Goal: Task Accomplishment & Management: Manage account settings

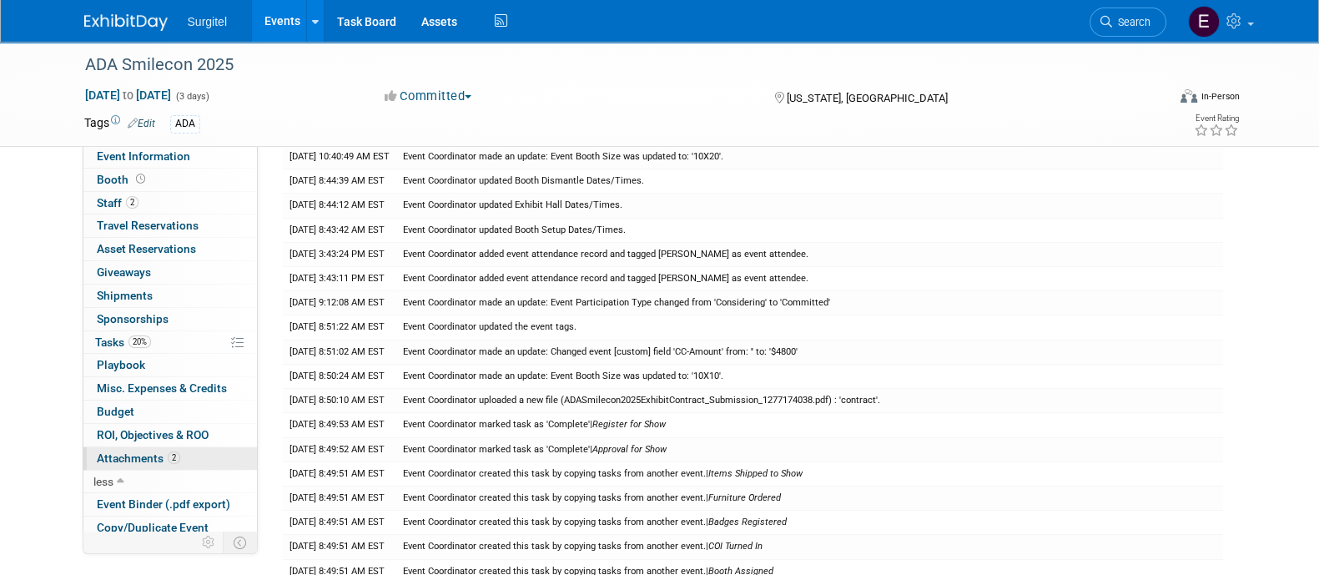
click at [156, 454] on span "Attachments 2" at bounding box center [138, 457] width 83 height 13
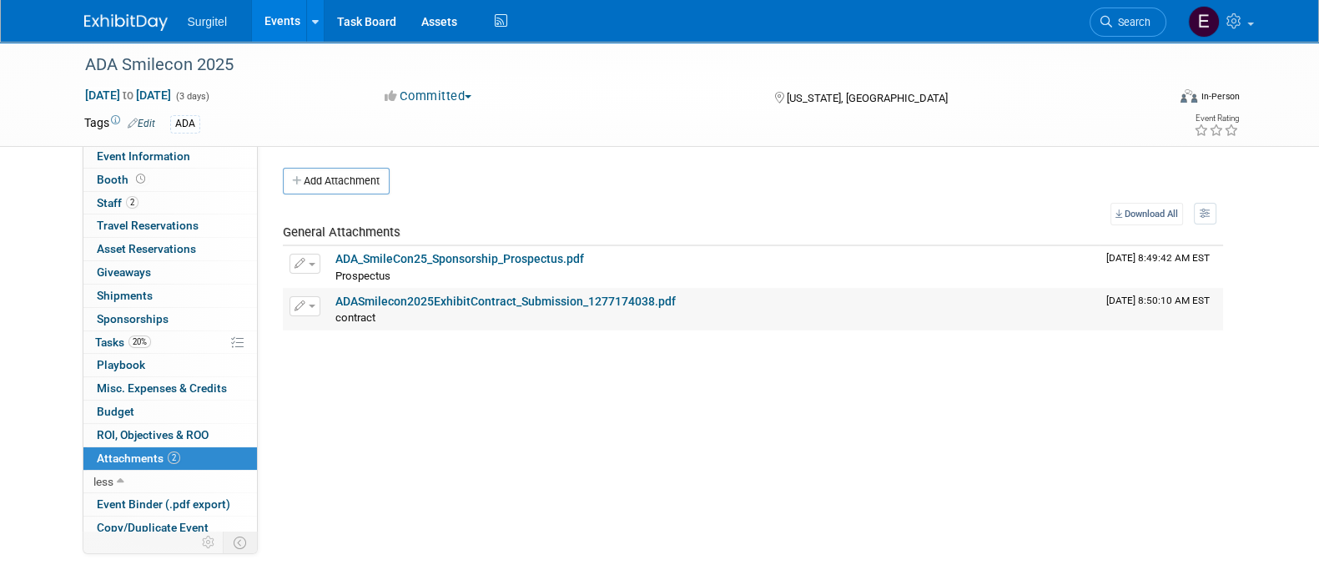
click at [526, 307] on div "ADASmilecon2025ExhibitContract_Submission_1277174038.pdf" at bounding box center [713, 301] width 757 height 15
click at [526, 304] on link "ADASmilecon2025ExhibitContract_Submission_1277174038.pdf" at bounding box center [505, 300] width 340 height 13
click at [508, 259] on link "ADA_SmileCon25_Sponsorship_Prospectus.pdf" at bounding box center [459, 258] width 249 height 13
click at [278, 28] on link "Events" at bounding box center [282, 21] width 61 height 42
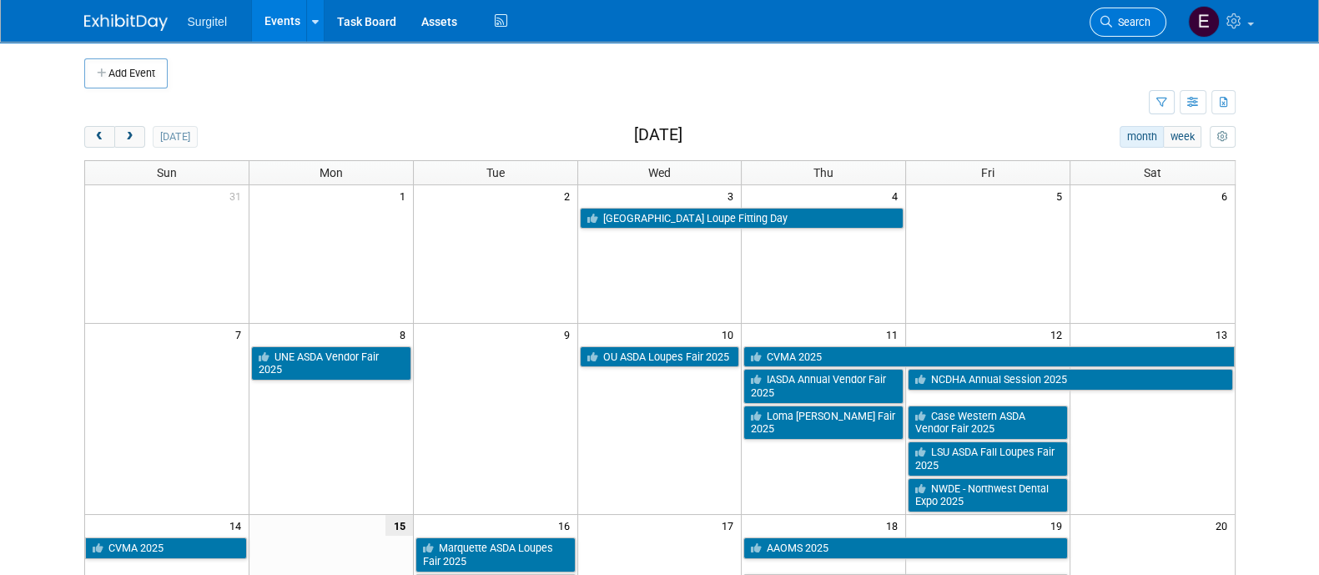
click at [1142, 27] on span "Search" at bounding box center [1131, 22] width 38 height 13
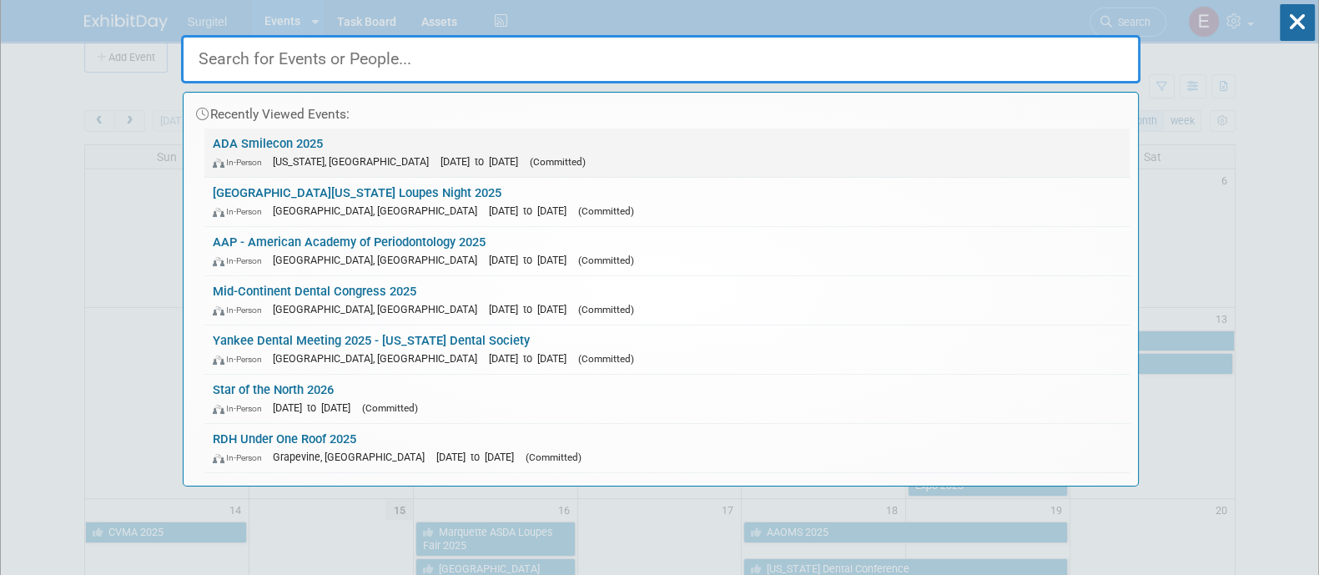
scroll to position [17, 0]
click at [390, 152] on div "In-Person [US_STATE], [GEOGRAPHIC_DATA] [DATE] to [DATE] (Committed)" at bounding box center [667, 161] width 908 height 18
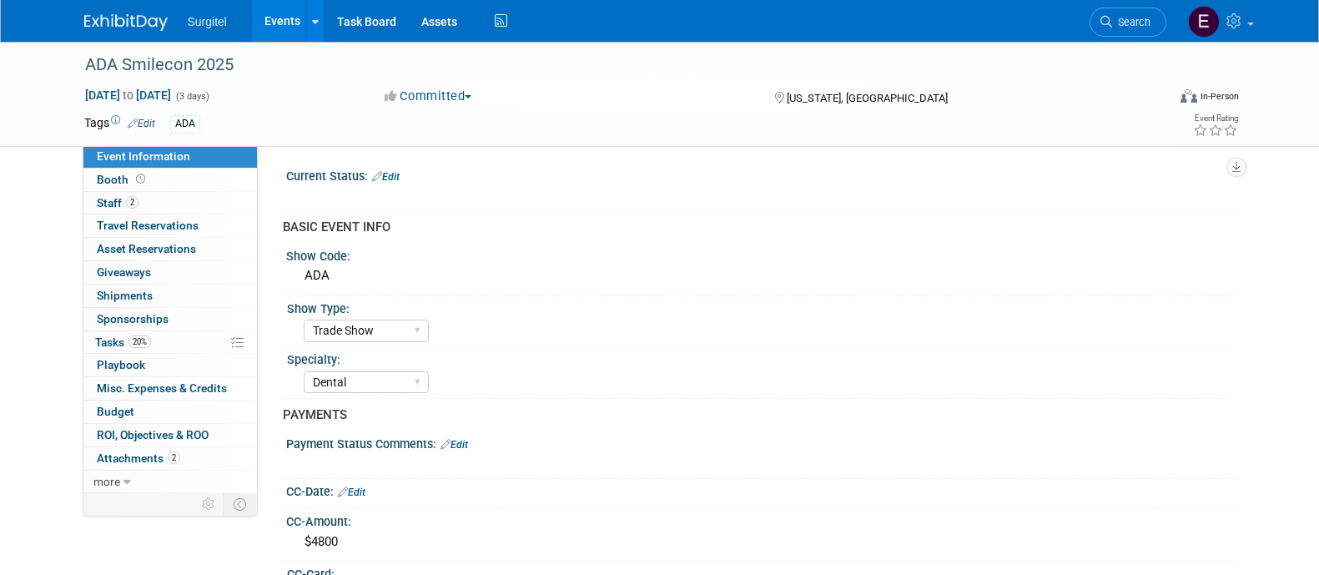
select select "Trade Show"
select select "Dental"
select select "No"
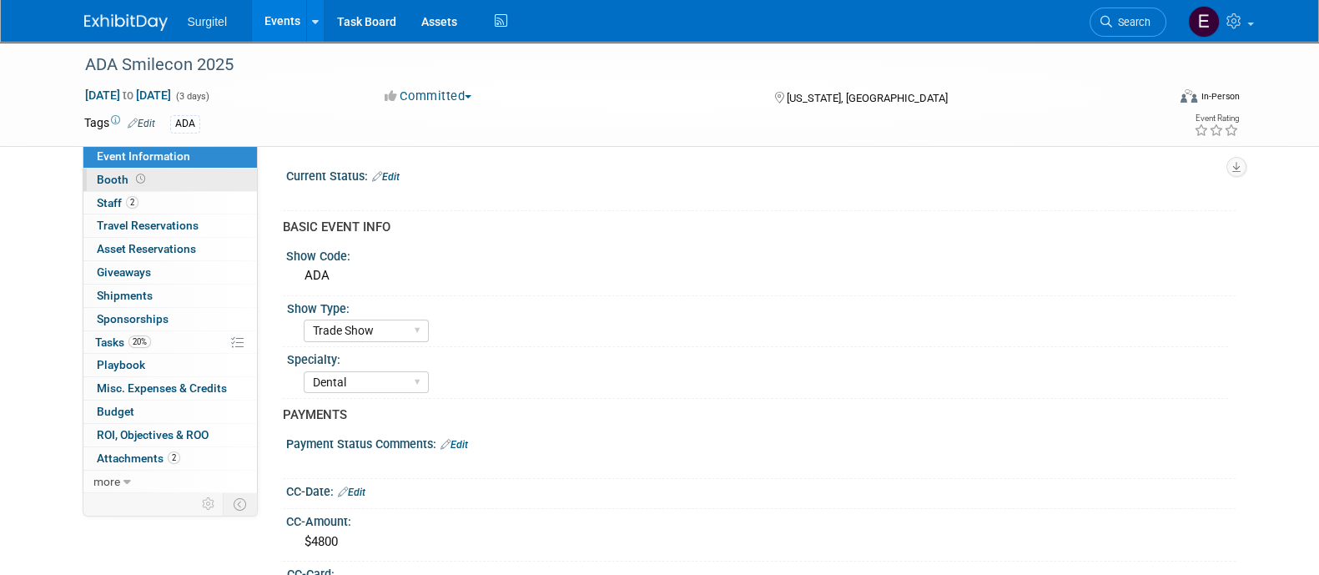
click at [204, 177] on link "Booth" at bounding box center [170, 180] width 174 height 23
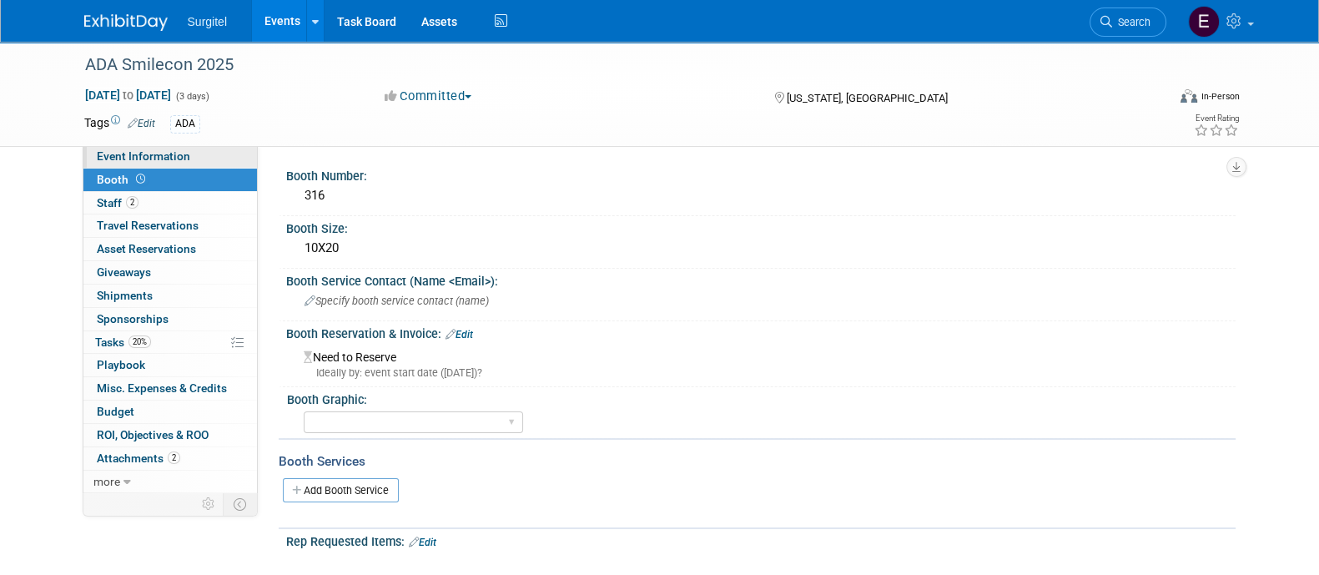
click at [163, 158] on span "Event Information" at bounding box center [143, 155] width 93 height 13
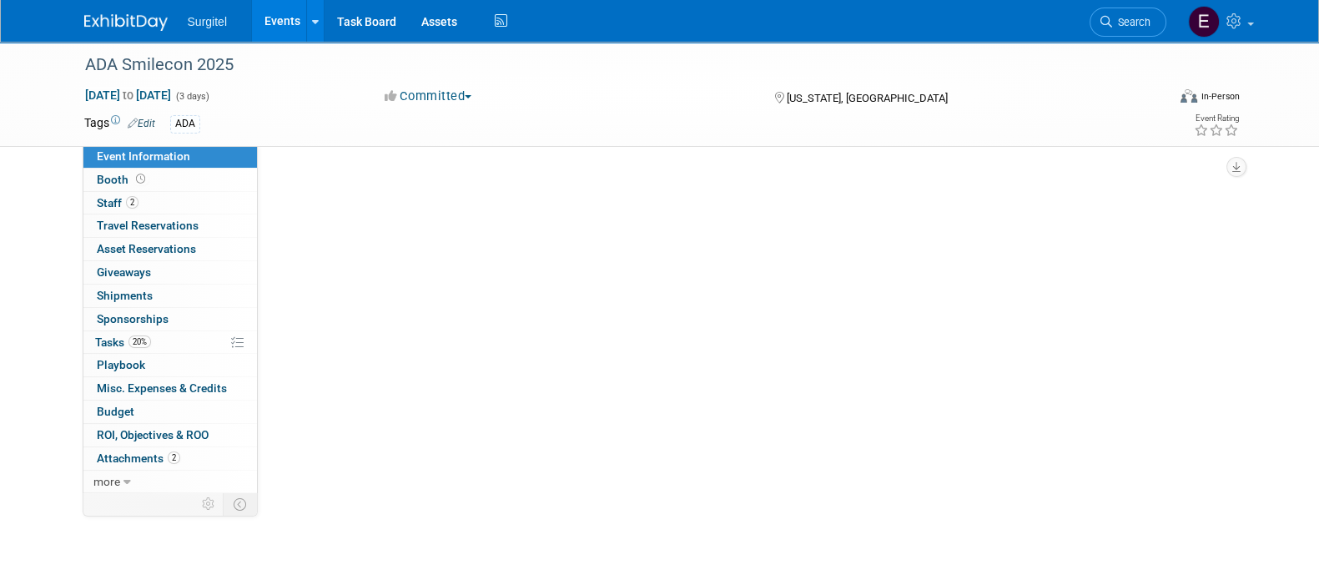
select select "Trade Show"
select select "Dental"
select select "No"
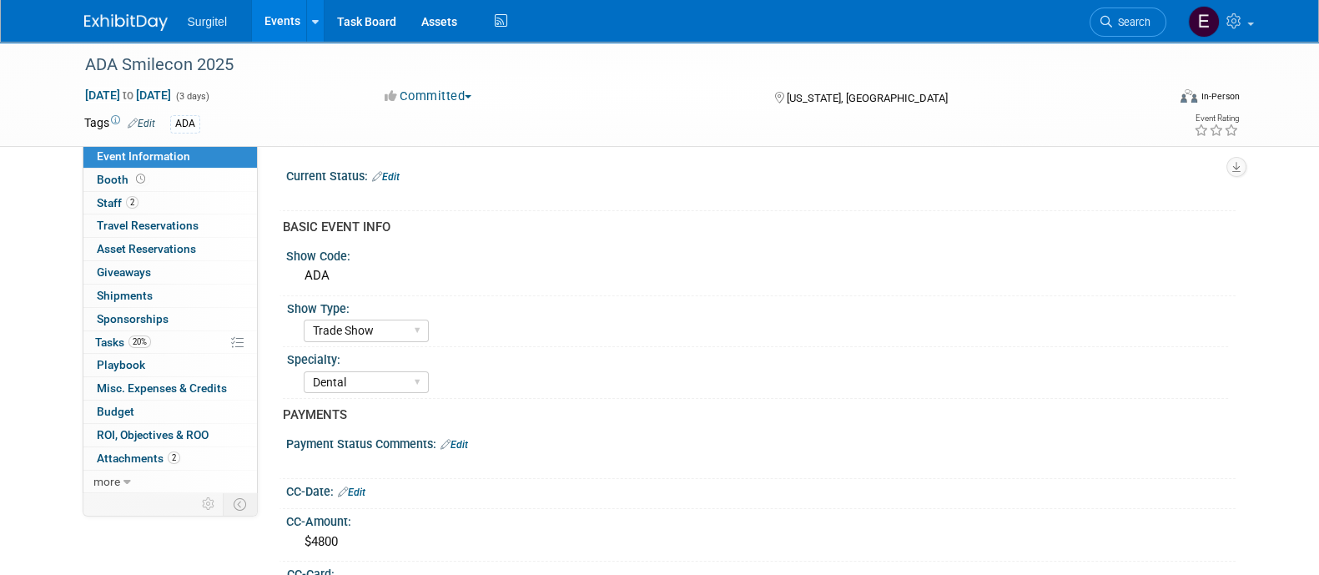
click at [163, 158] on span "Event Information" at bounding box center [143, 155] width 93 height 13
select select "Trade Show"
select select "Dental"
select select "No"
click at [169, 182] on link "Booth" at bounding box center [170, 180] width 174 height 23
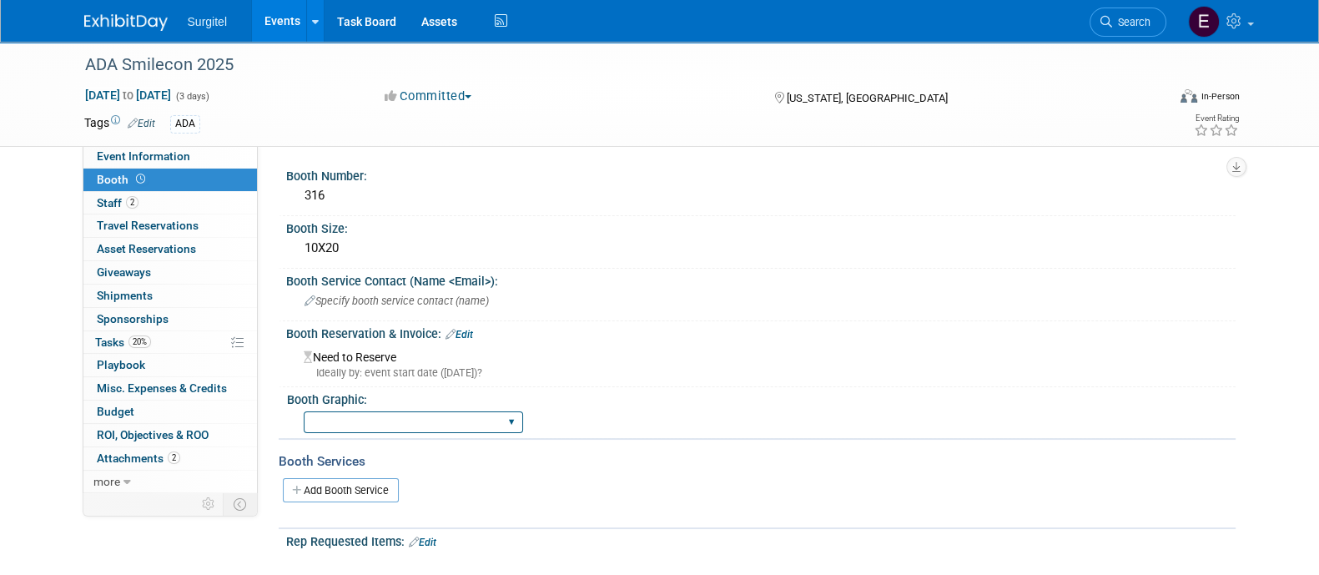
click at [490, 415] on select "Big Island Booth 10x20 Backlit 8' Fabric Popup 10' Light Box 2' Fabric Banner N…" at bounding box center [413, 422] width 219 height 23
select select "10x20 Backlit"
click at [304, 411] on select "Big Island Booth 10x20 Backlit 8' Fabric Popup 10' Light Box 2' Fabric Banner N…" at bounding box center [413, 422] width 219 height 23
click at [186, 206] on link "2 Staff 2" at bounding box center [170, 203] width 174 height 23
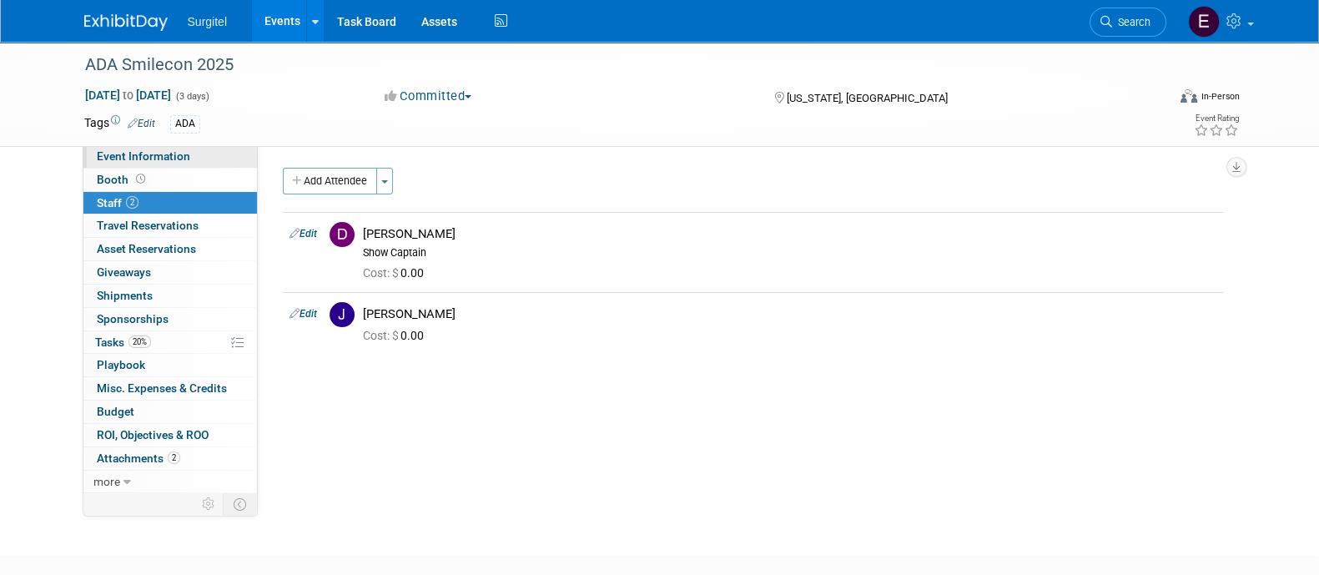
click at [169, 148] on link "Event Information" at bounding box center [170, 156] width 174 height 23
select select "Trade Show"
select select "Dental"
select select "No"
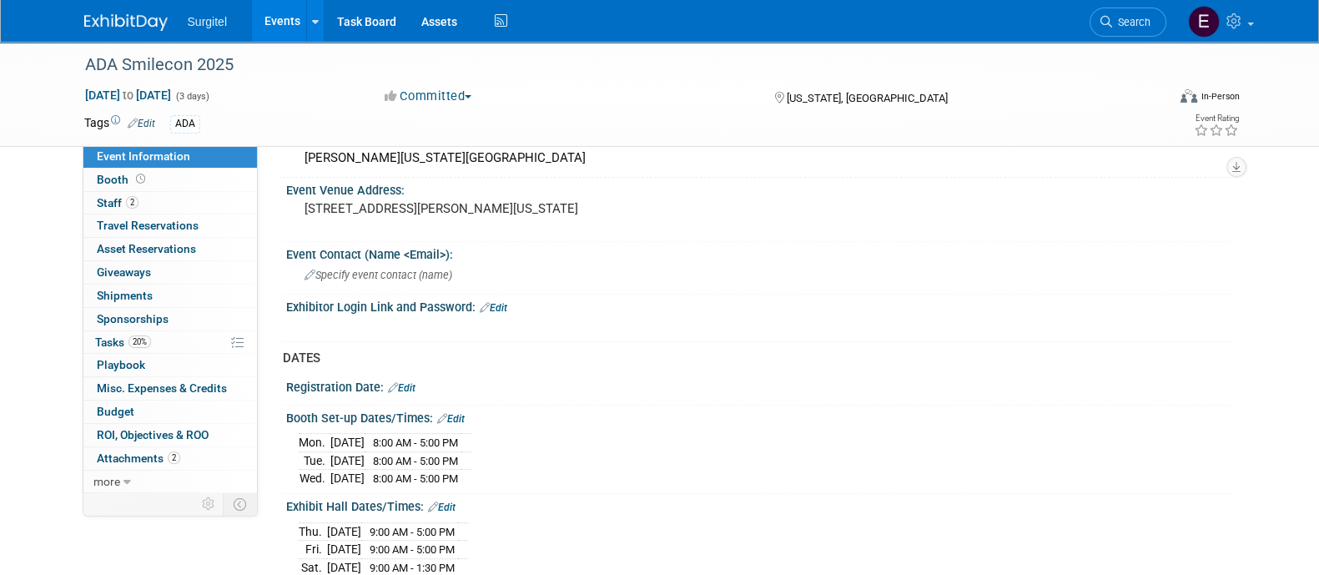
scroll to position [772, 0]
